Goal: Check status: Check status

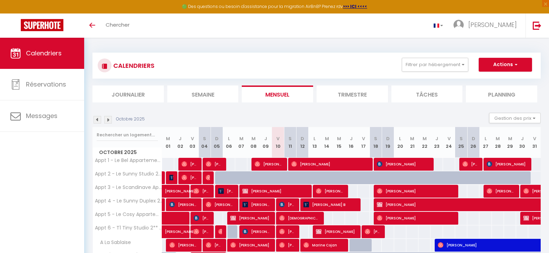
click at [341, 90] on li "Trimestre" at bounding box center [351, 93] width 71 height 17
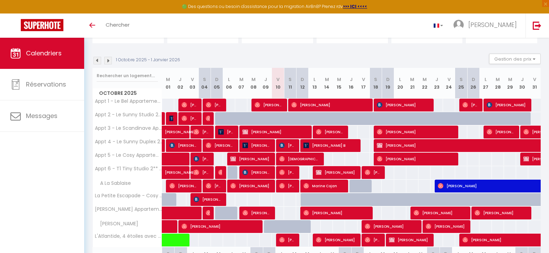
scroll to position [58, 0]
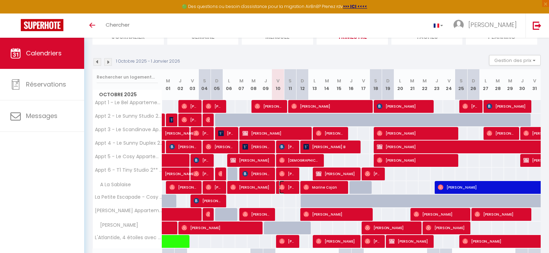
click at [285, 187] on span "[PERSON_NAME] Santo" at bounding box center [287, 187] width 16 height 13
select select "OK"
select select "0"
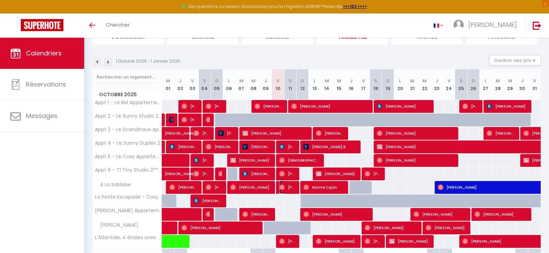
select select "1"
select select
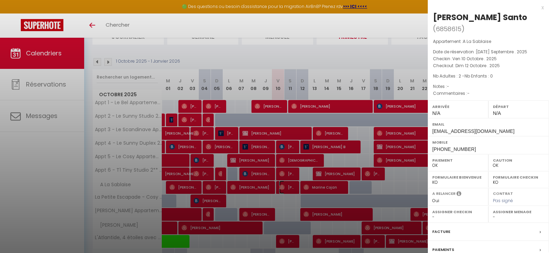
select select "19657"
drag, startPoint x: 280, startPoint y: 203, endPoint x: 285, endPoint y: 196, distance: 8.5
click at [280, 202] on div at bounding box center [274, 126] width 549 height 253
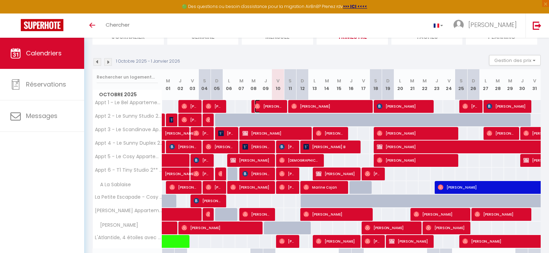
click at [280, 106] on span "[PERSON_NAME]" at bounding box center [268, 106] width 28 height 13
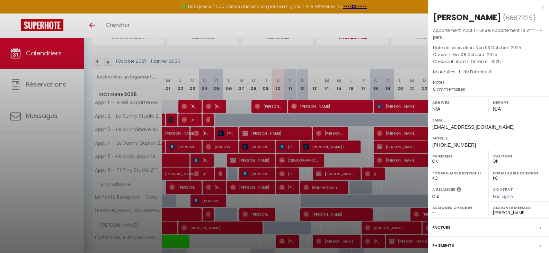
drag, startPoint x: 341, startPoint y: 112, endPoint x: 356, endPoint y: 85, distance: 31.4
click at [341, 112] on div at bounding box center [274, 126] width 549 height 253
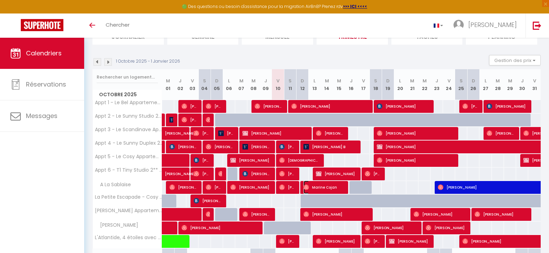
click at [335, 183] on span "Marine Cojan" at bounding box center [323, 187] width 40 height 13
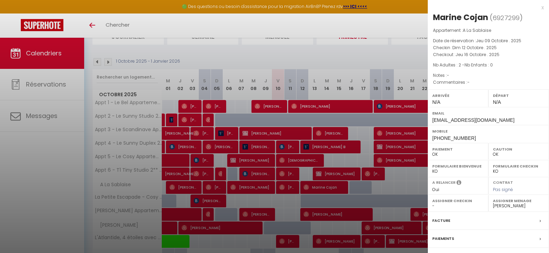
click at [353, 50] on div at bounding box center [274, 126] width 549 height 253
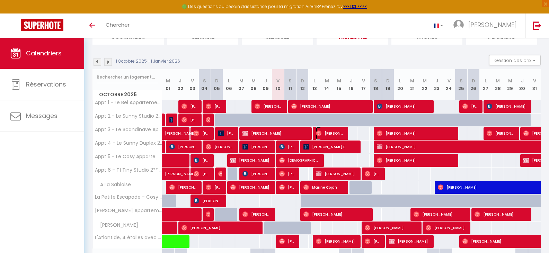
click at [334, 133] on span "[PERSON_NAME]" at bounding box center [330, 133] width 28 height 13
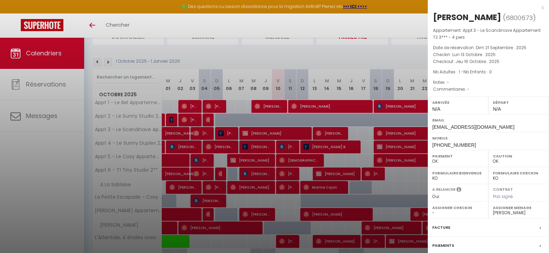
click at [345, 151] on div at bounding box center [274, 126] width 549 height 253
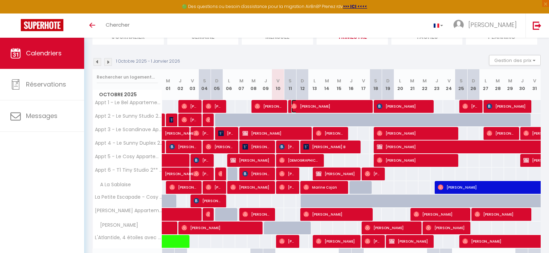
click at [360, 102] on span "[PERSON_NAME]" at bounding box center [329, 106] width 77 height 13
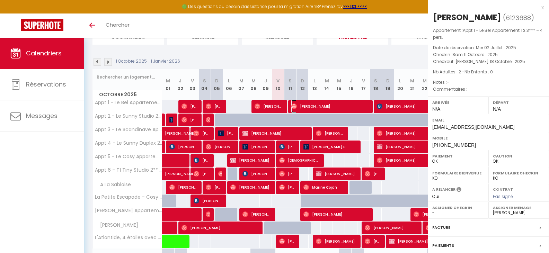
select select
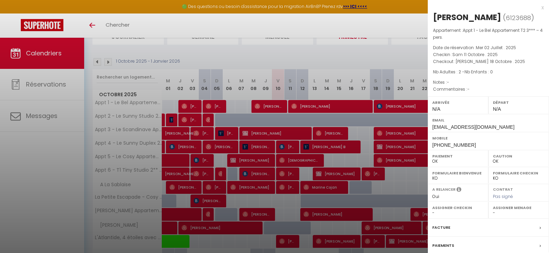
click at [380, 51] on div at bounding box center [274, 126] width 549 height 253
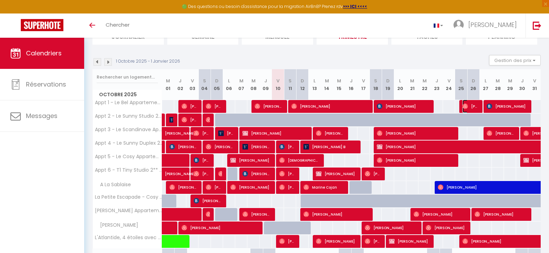
click at [476, 105] on span "[PERSON_NAME]" at bounding box center [470, 106] width 16 height 13
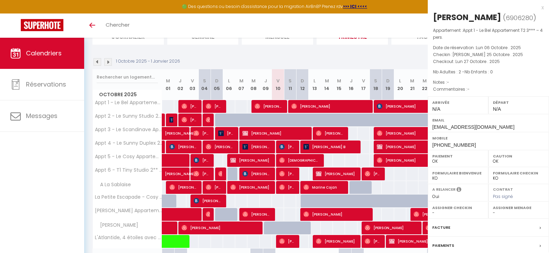
click at [476, 105] on div "[PERSON_NAME] ( 6906280 ) Appartement : Appt 1 - Le Bel Appartement T2 3*** – 4…" at bounding box center [487, 151] width 121 height 279
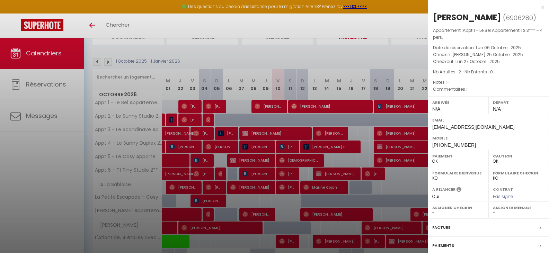
click at [404, 53] on div at bounding box center [274, 126] width 549 height 253
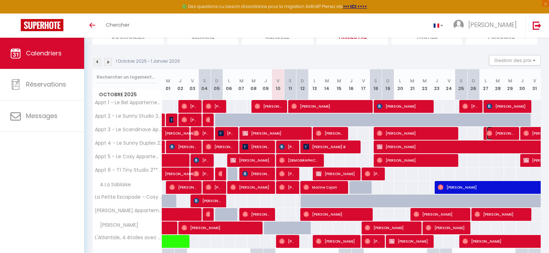
click at [512, 132] on span "[PERSON_NAME]" at bounding box center [500, 133] width 28 height 13
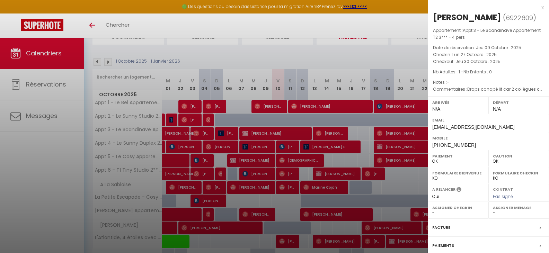
click at [408, 61] on div at bounding box center [274, 126] width 549 height 253
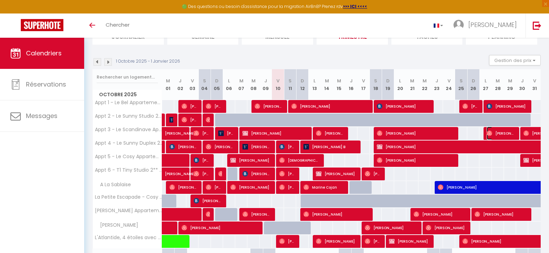
click at [500, 132] on span "[PERSON_NAME]" at bounding box center [500, 133] width 28 height 13
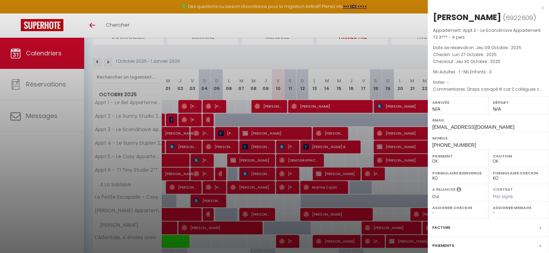
click at [387, 31] on div at bounding box center [274, 126] width 549 height 253
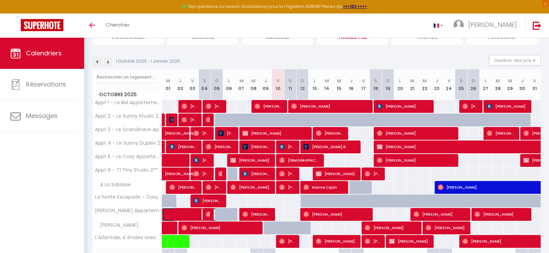
click at [189, 214] on span at bounding box center [193, 214] width 48 height 13
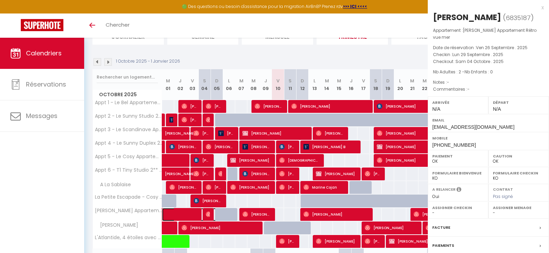
select select "19657"
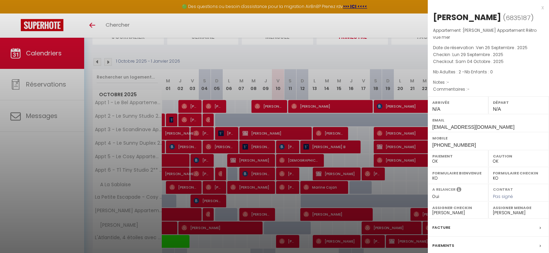
click at [210, 212] on div at bounding box center [274, 126] width 549 height 253
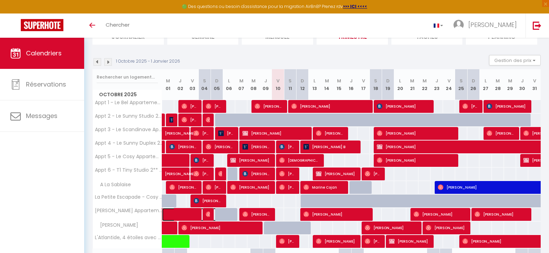
click at [204, 212] on span at bounding box center [193, 214] width 48 height 13
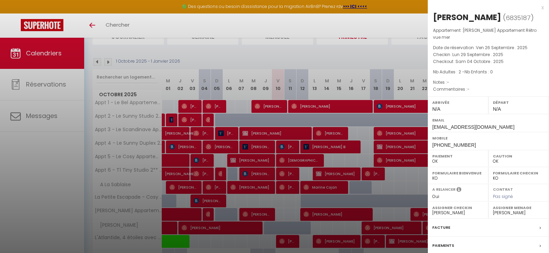
click at [207, 211] on div at bounding box center [274, 126] width 549 height 253
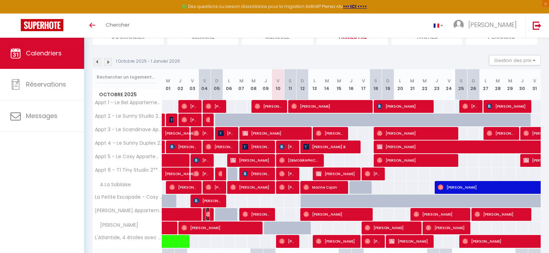
click at [208, 211] on img at bounding box center [209, 214] width 6 height 6
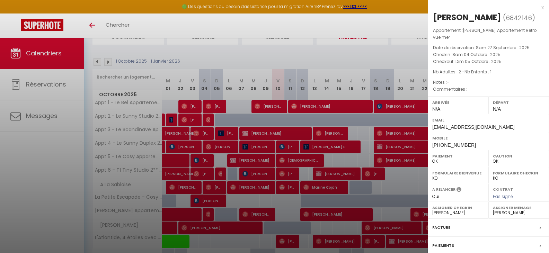
click at [263, 210] on div at bounding box center [274, 126] width 549 height 253
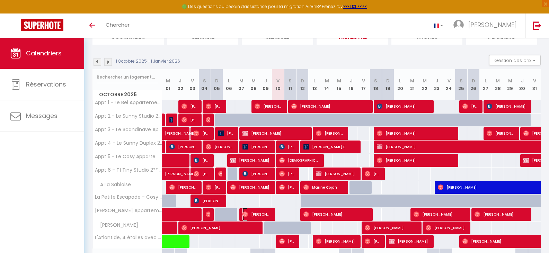
click at [262, 213] on span "[PERSON_NAME]" at bounding box center [256, 214] width 28 height 13
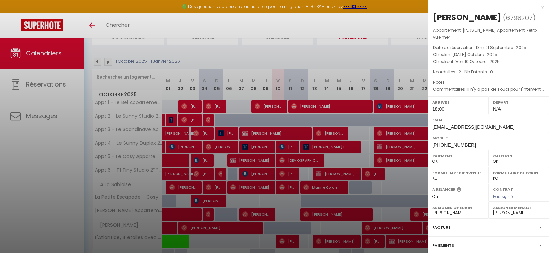
click at [325, 216] on div at bounding box center [274, 126] width 549 height 253
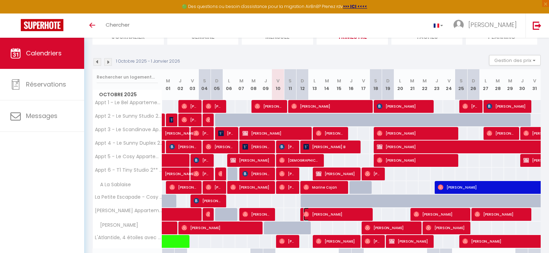
click at [322, 215] on span "[PERSON_NAME]" at bounding box center [335, 214] width 65 height 13
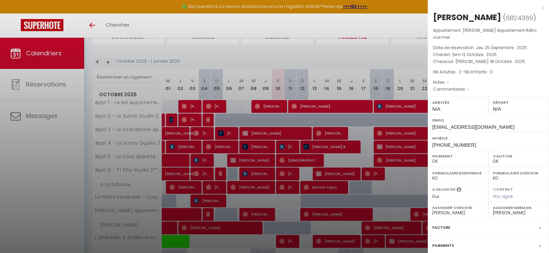
click at [322, 215] on div at bounding box center [274, 126] width 549 height 253
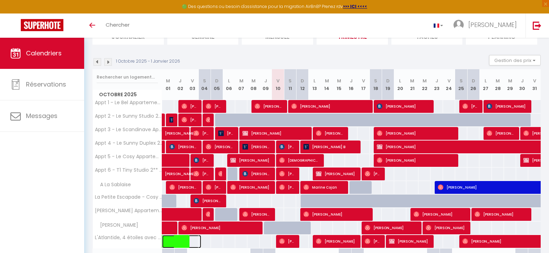
click at [180, 240] on span at bounding box center [185, 241] width 32 height 13
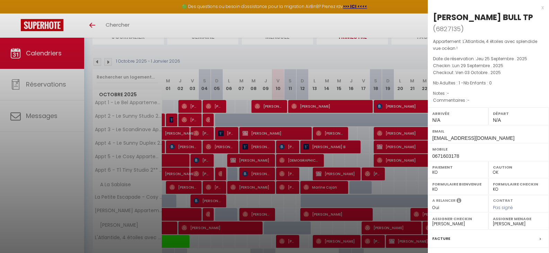
click at [283, 239] on div at bounding box center [274, 126] width 549 height 253
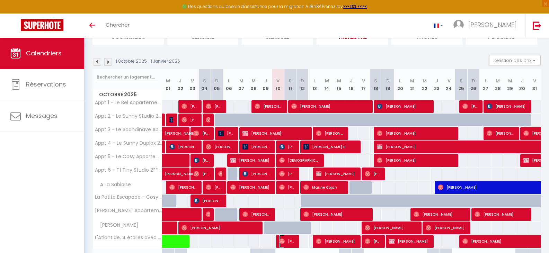
click at [287, 241] on span "[PERSON_NAME]" at bounding box center [287, 241] width 16 height 13
select select "OK"
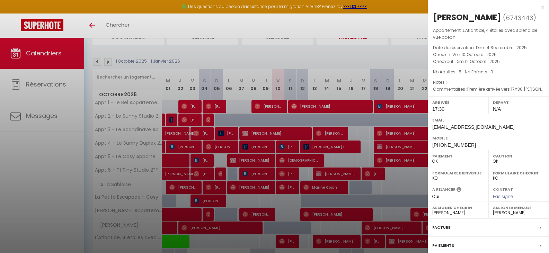
click at [327, 242] on div at bounding box center [274, 126] width 549 height 253
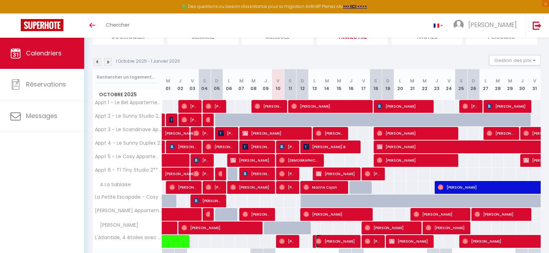
click at [327, 242] on span "[PERSON_NAME]" at bounding box center [336, 241] width 40 height 13
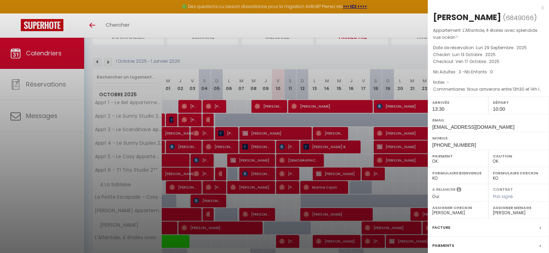
click at [369, 242] on div at bounding box center [274, 126] width 549 height 253
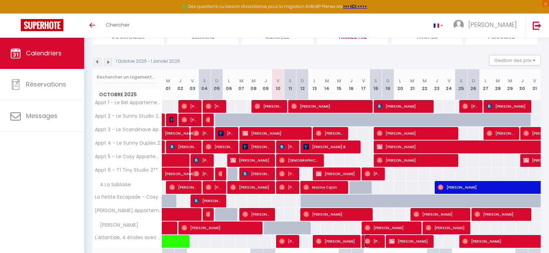
click at [369, 242] on img at bounding box center [367, 241] width 6 height 6
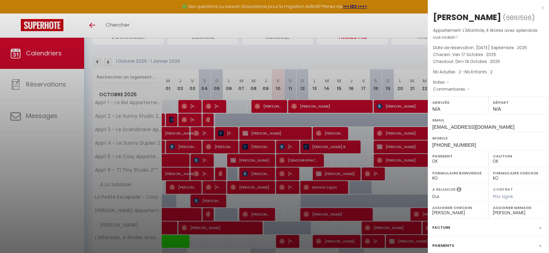
click at [403, 173] on div at bounding box center [274, 126] width 549 height 253
